Goal: Browse casually

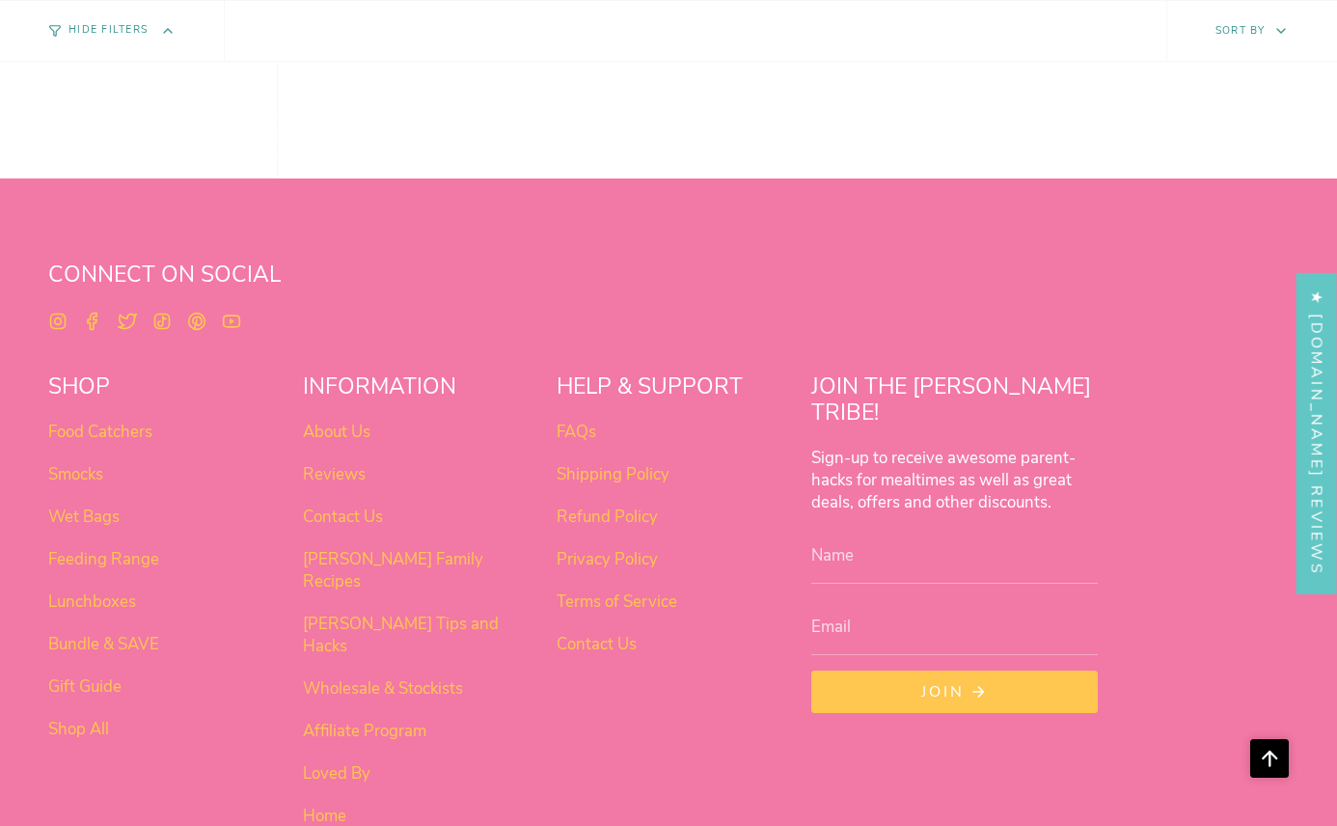
scroll to position [1537, 0]
